Goal: Task Accomplishment & Management: Use online tool/utility

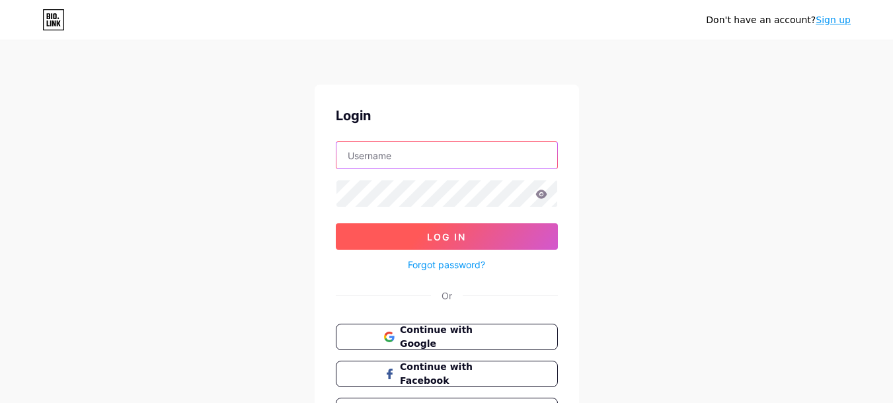
type input "pentacare.co.uk@gmail.com"
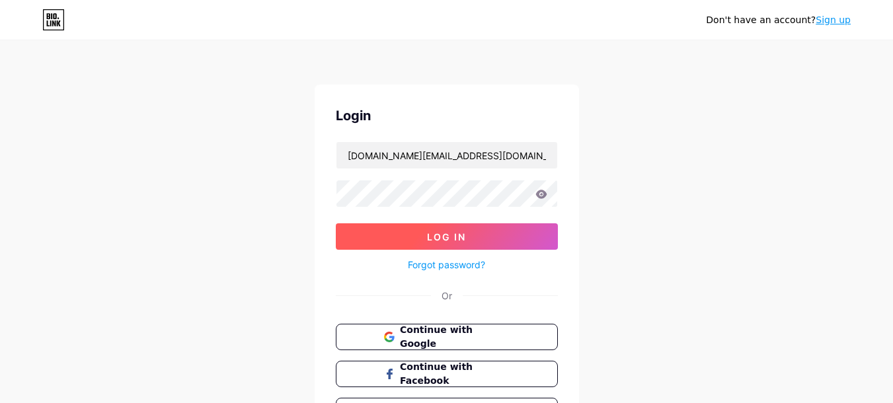
click at [433, 233] on span "Log In" at bounding box center [446, 236] width 39 height 11
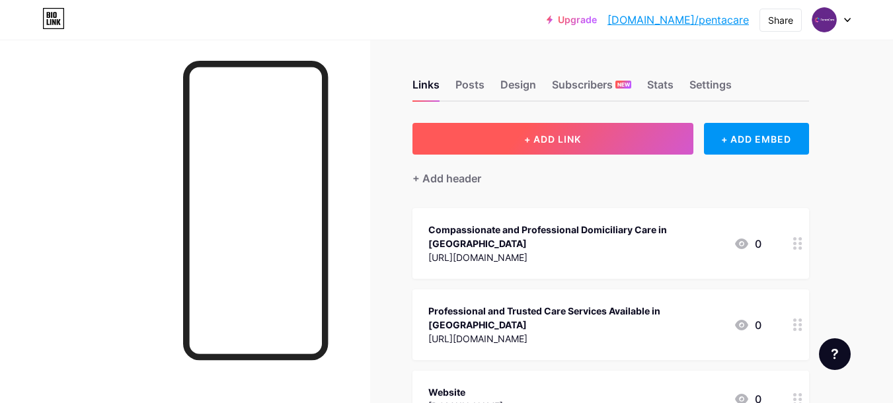
click at [567, 135] on span "+ ADD LINK" at bounding box center [552, 139] width 57 height 11
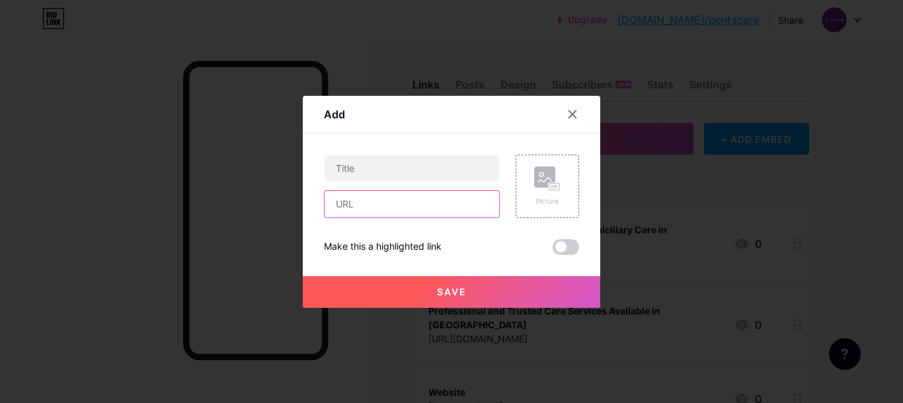
click at [409, 211] on input "text" at bounding box center [412, 204] width 175 height 26
paste input "https://medium.com/@pentacare/quality-care-at-home-service-in-bromley-compassio…"
type input "https://medium.com/@pentacare/quality-care-at-home-service-in-bromley-compassio…"
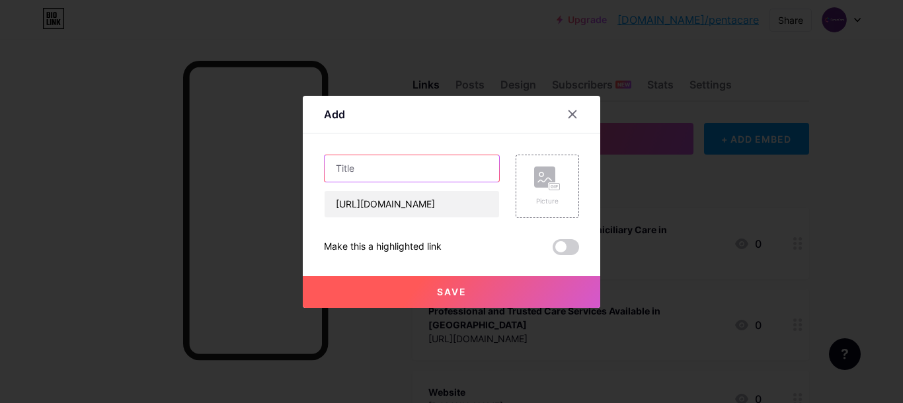
click at [407, 171] on input "text" at bounding box center [412, 168] width 175 height 26
paste input "Domiciliary Care Bromley: Supporting Independence with Compassion"
type input "Domiciliary Care Bromley: Supporting Independence with Compassion"
click at [470, 286] on button "Save" at bounding box center [452, 292] width 298 height 32
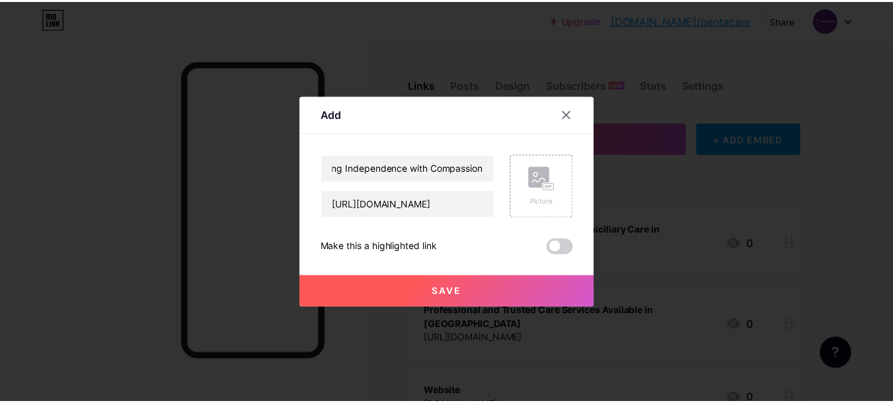
scroll to position [0, 0]
